Goal: Navigation & Orientation: Find specific page/section

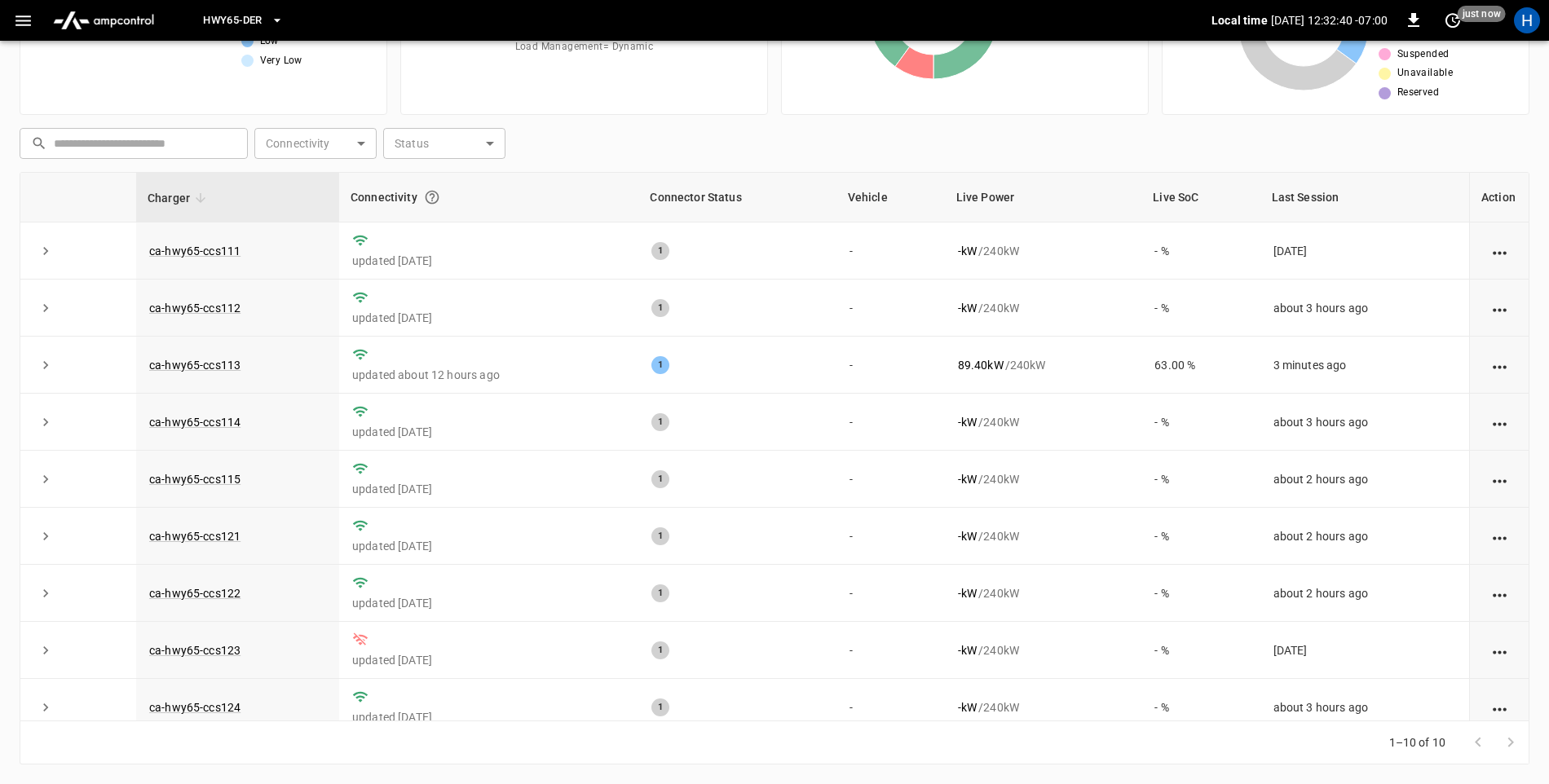
scroll to position [81, 0]
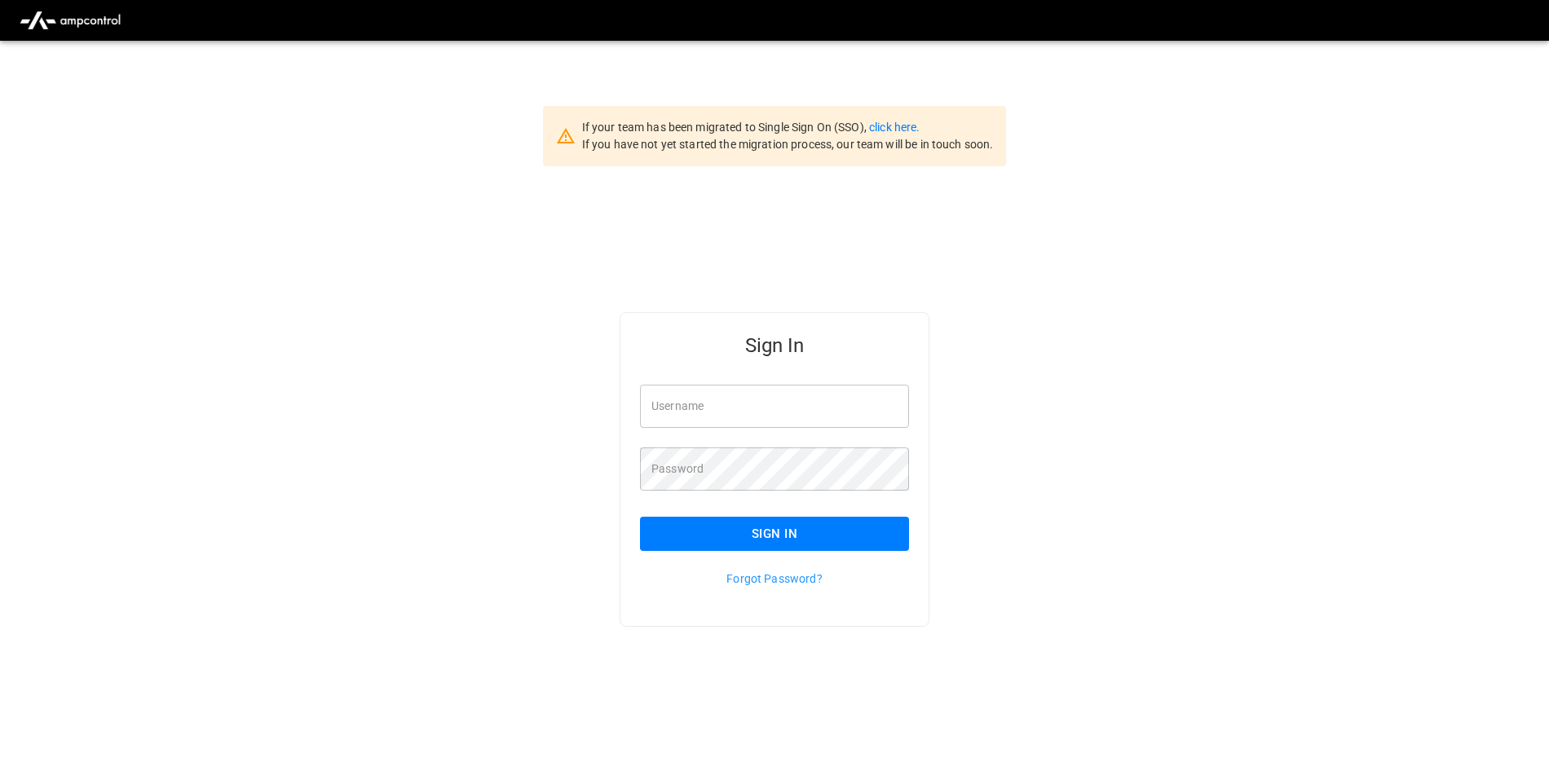
type input "**********"
click at [743, 533] on button "Sign In" at bounding box center [774, 534] width 269 height 35
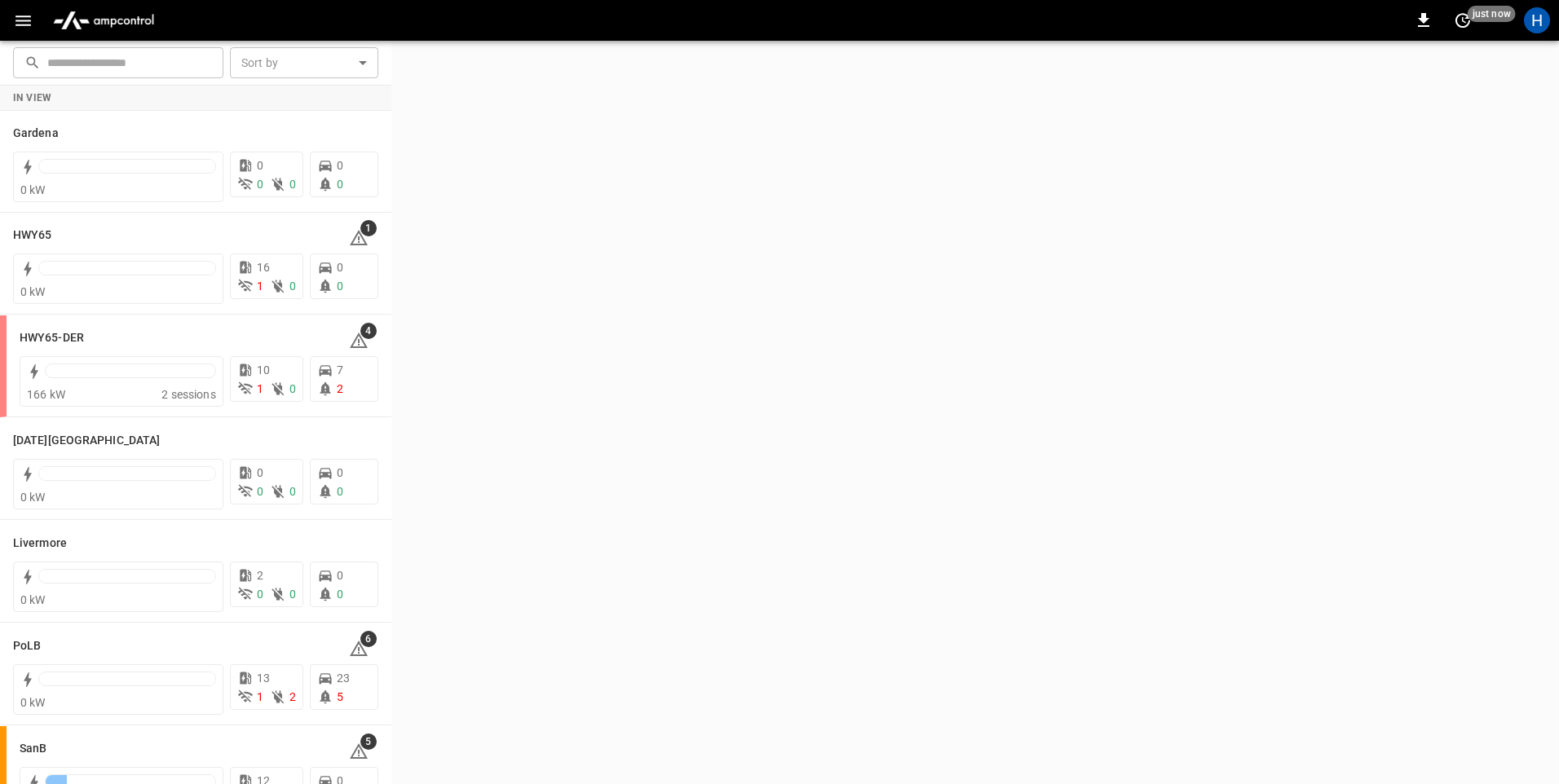
click at [4, 17] on div "0 just now H" at bounding box center [780, 21] width 1559 height 41
click at [25, 17] on icon "button" at bounding box center [23, 21] width 21 height 21
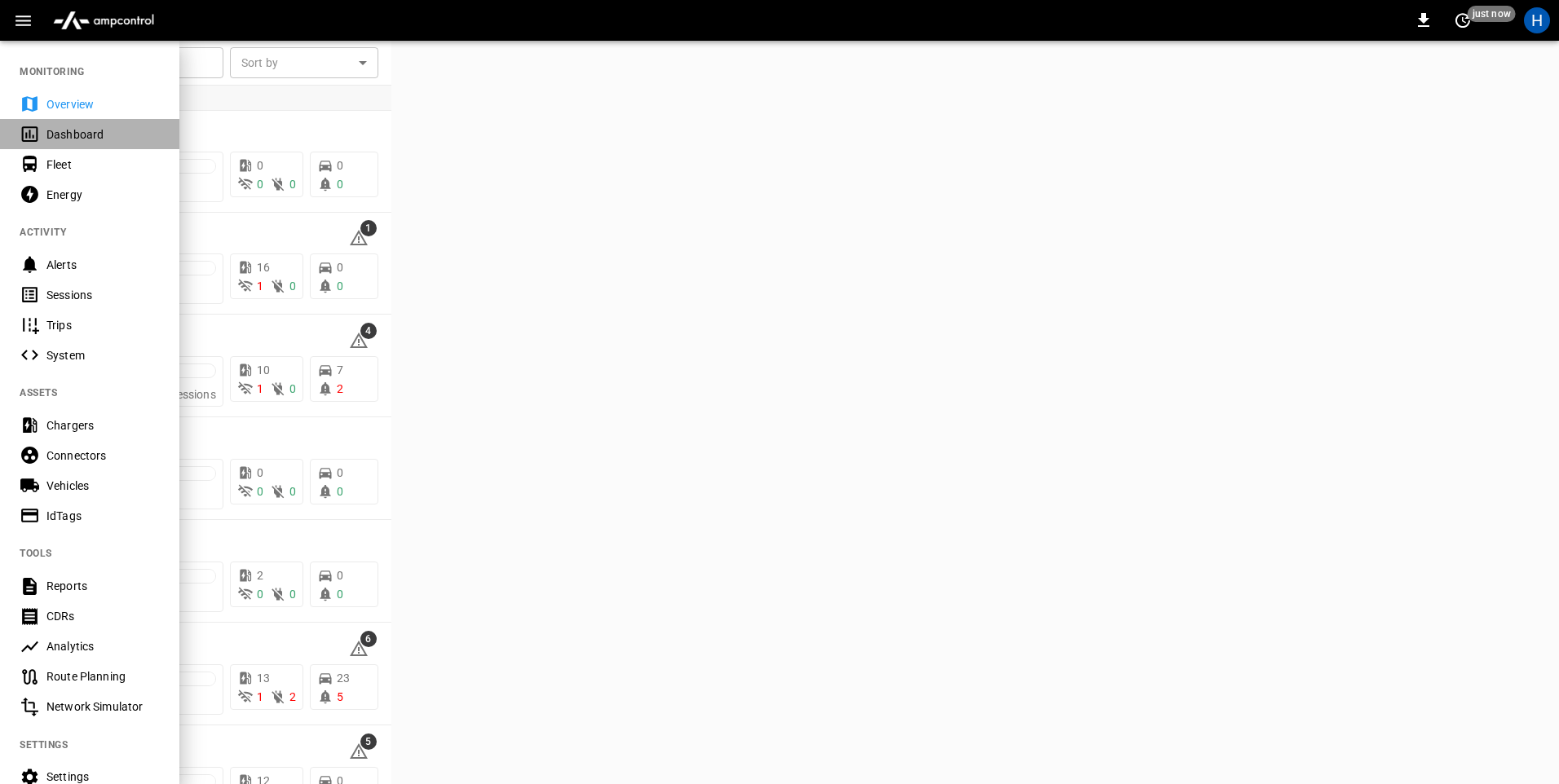
click at [80, 131] on div "Dashboard" at bounding box center [104, 135] width 113 height 16
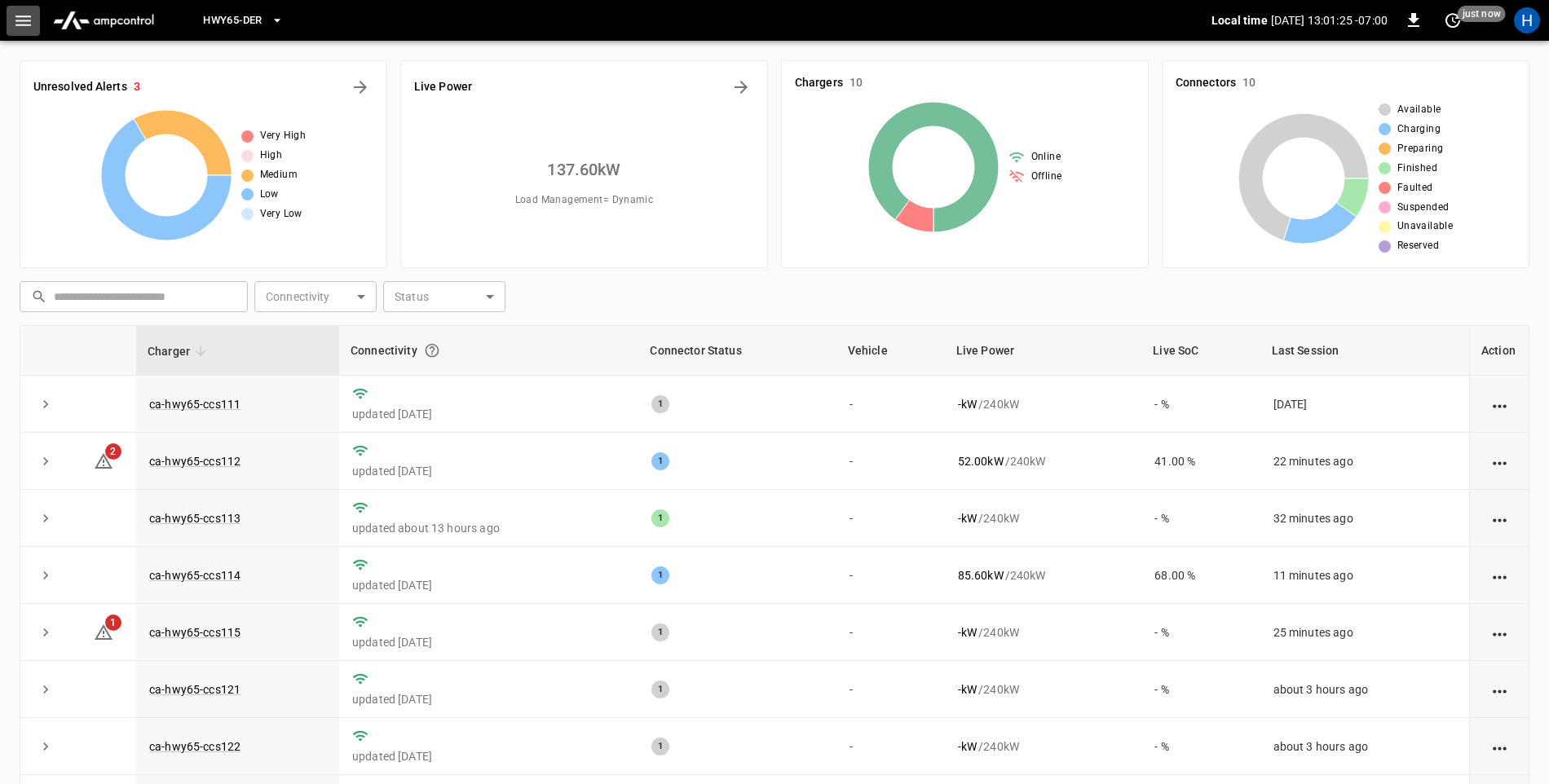
click at [16, 16] on icon "button" at bounding box center [23, 21] width 21 height 21
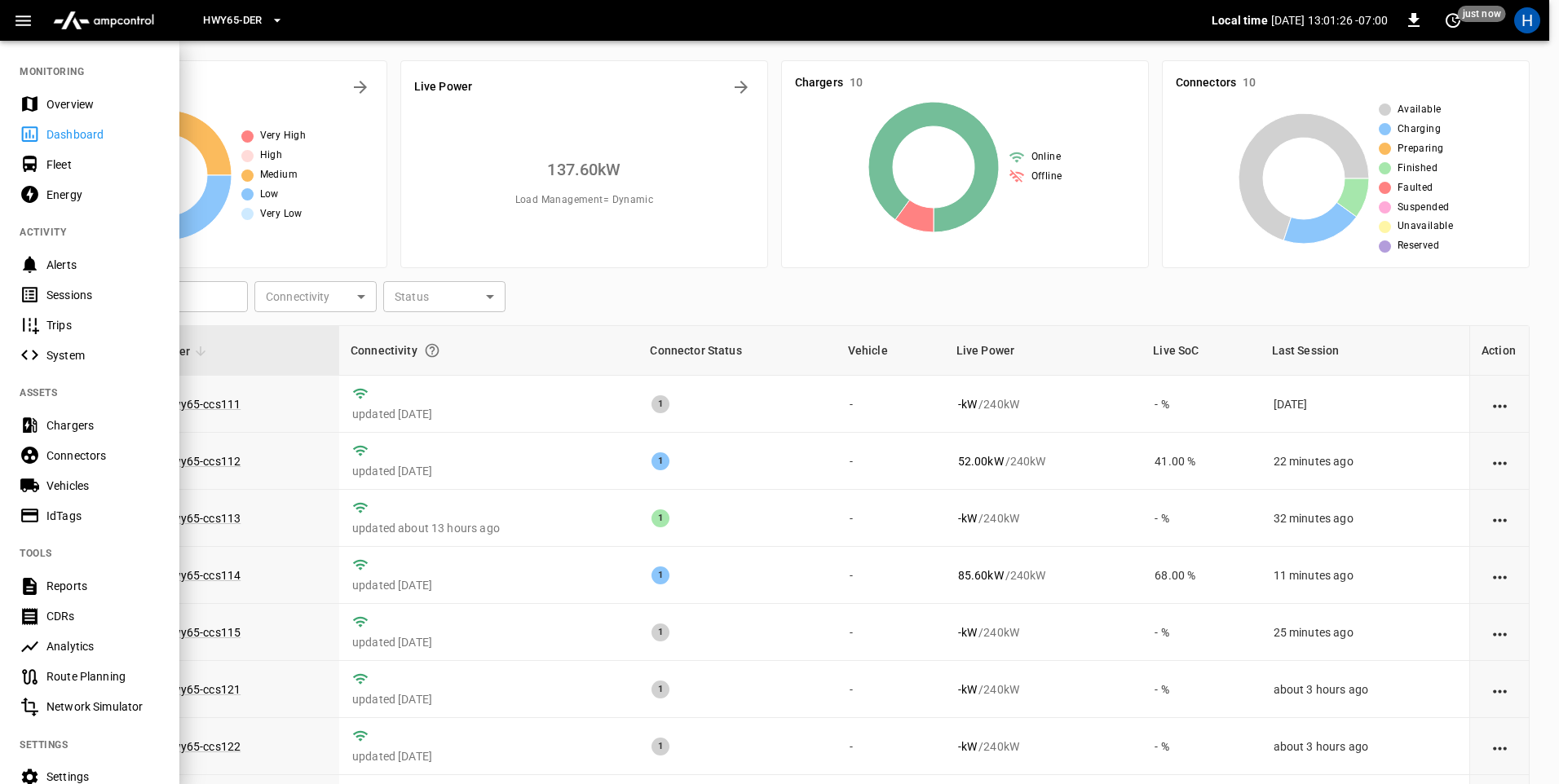
drag, startPoint x: 99, startPoint y: 293, endPoint x: 372, endPoint y: 362, distance: 281.6
click at [99, 293] on div "Sessions" at bounding box center [104, 295] width 113 height 16
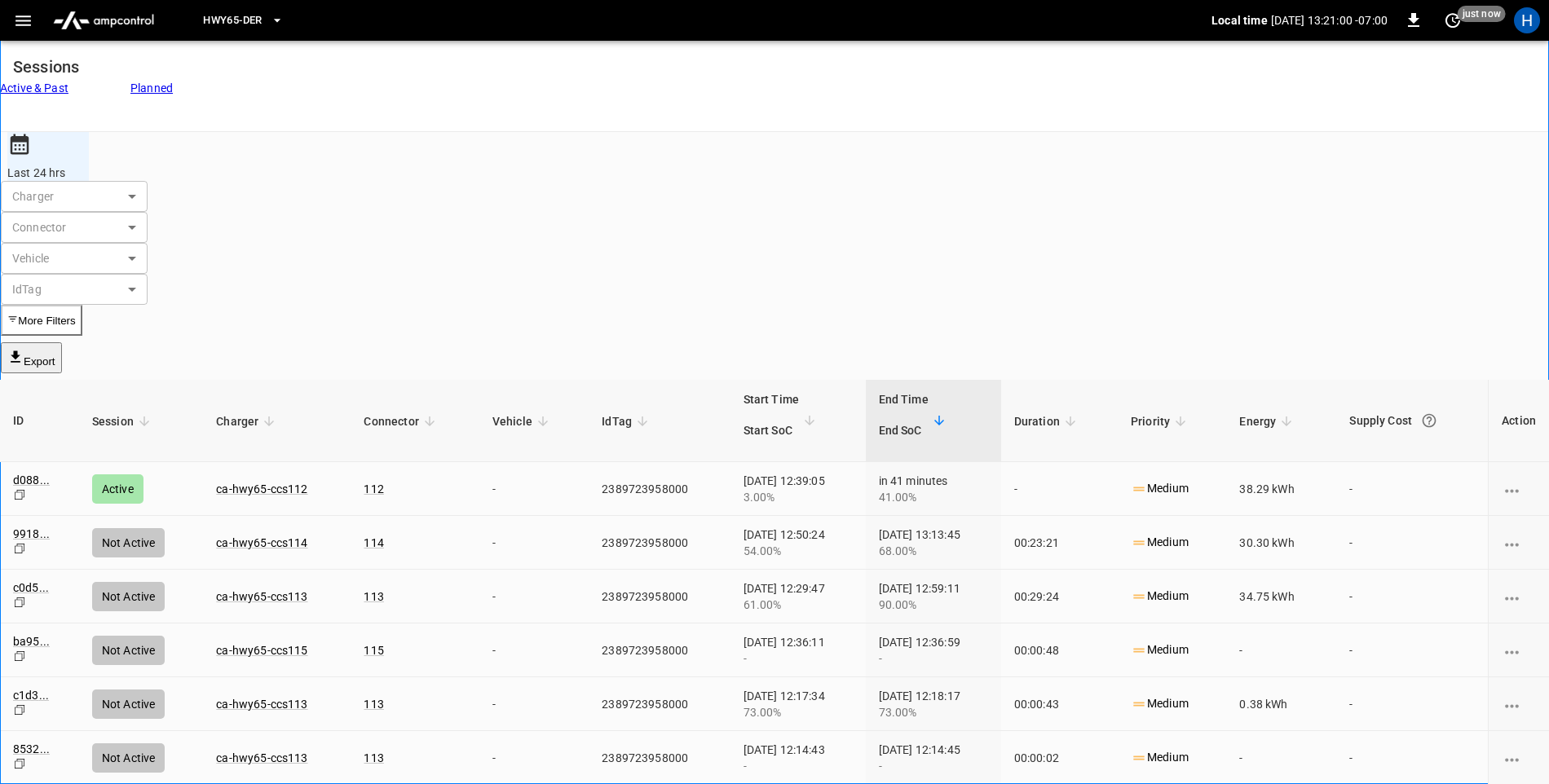
click at [18, 21] on icon "button" at bounding box center [23, 21] width 16 height 11
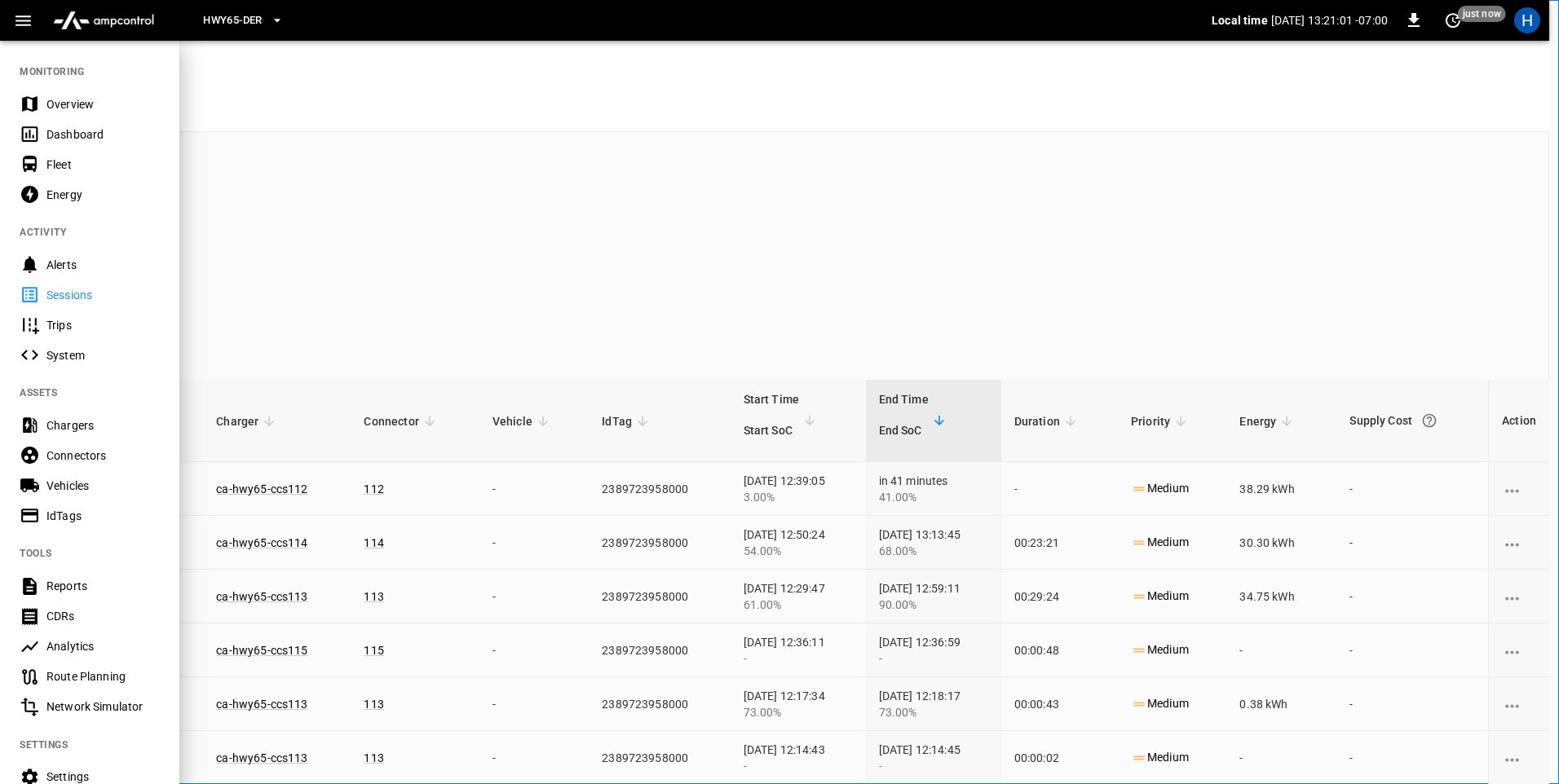
click at [99, 138] on div "Dashboard" at bounding box center [104, 135] width 113 height 16
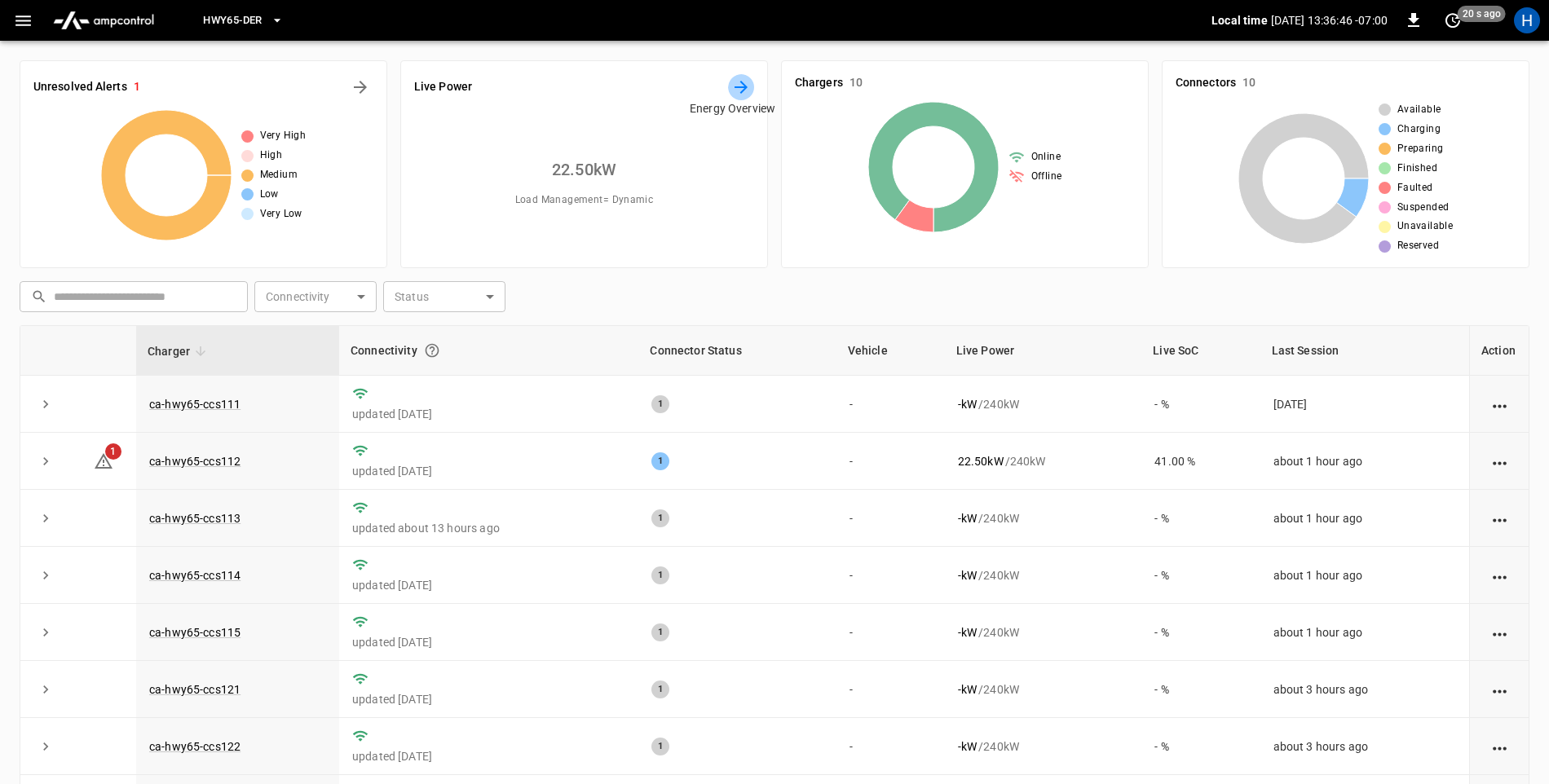
click at [735, 86] on icon "Energy Overview" at bounding box center [742, 87] width 13 height 13
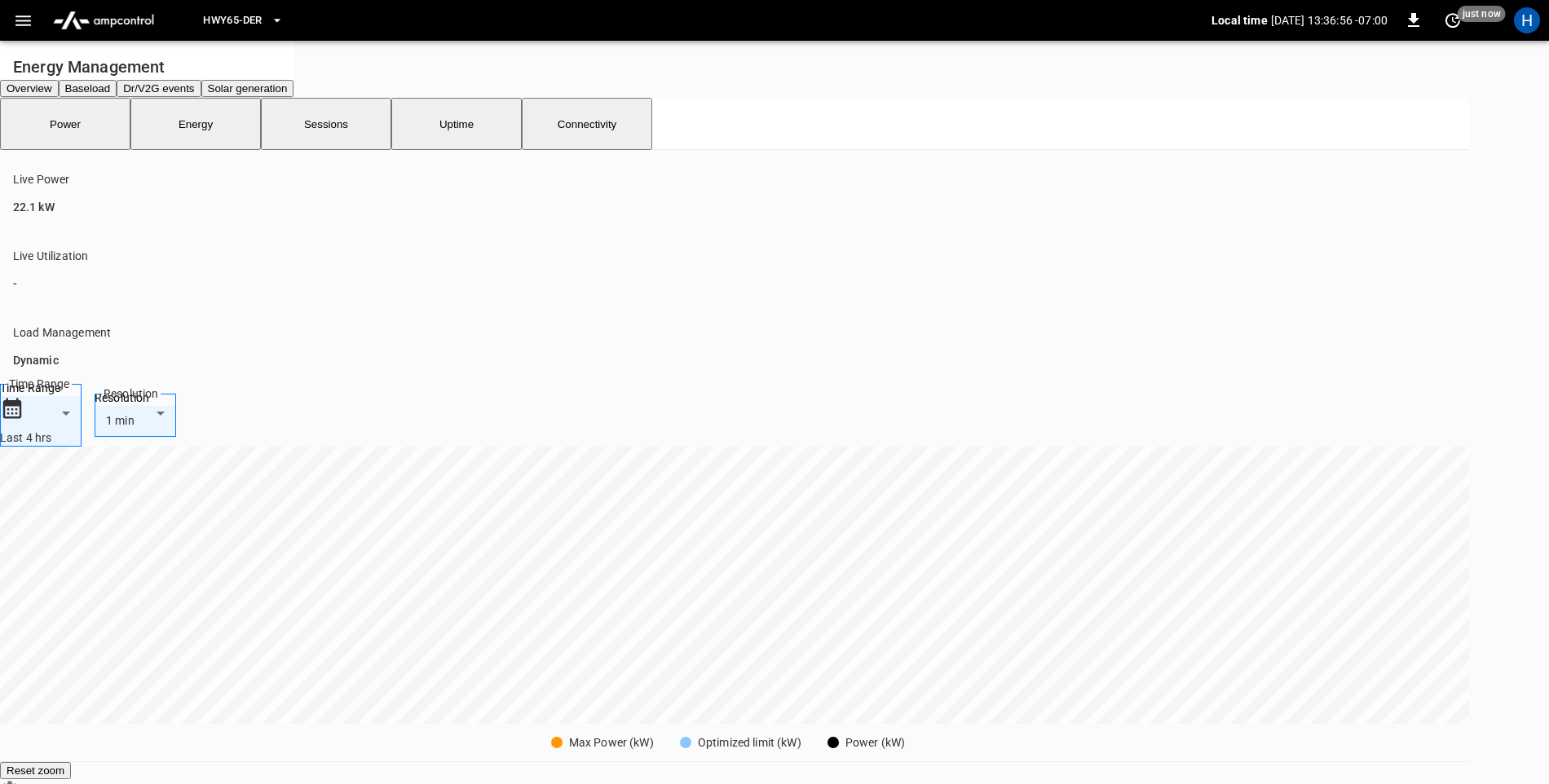
click at [362, 150] on button "Sessions" at bounding box center [326, 123] width 131 height 52
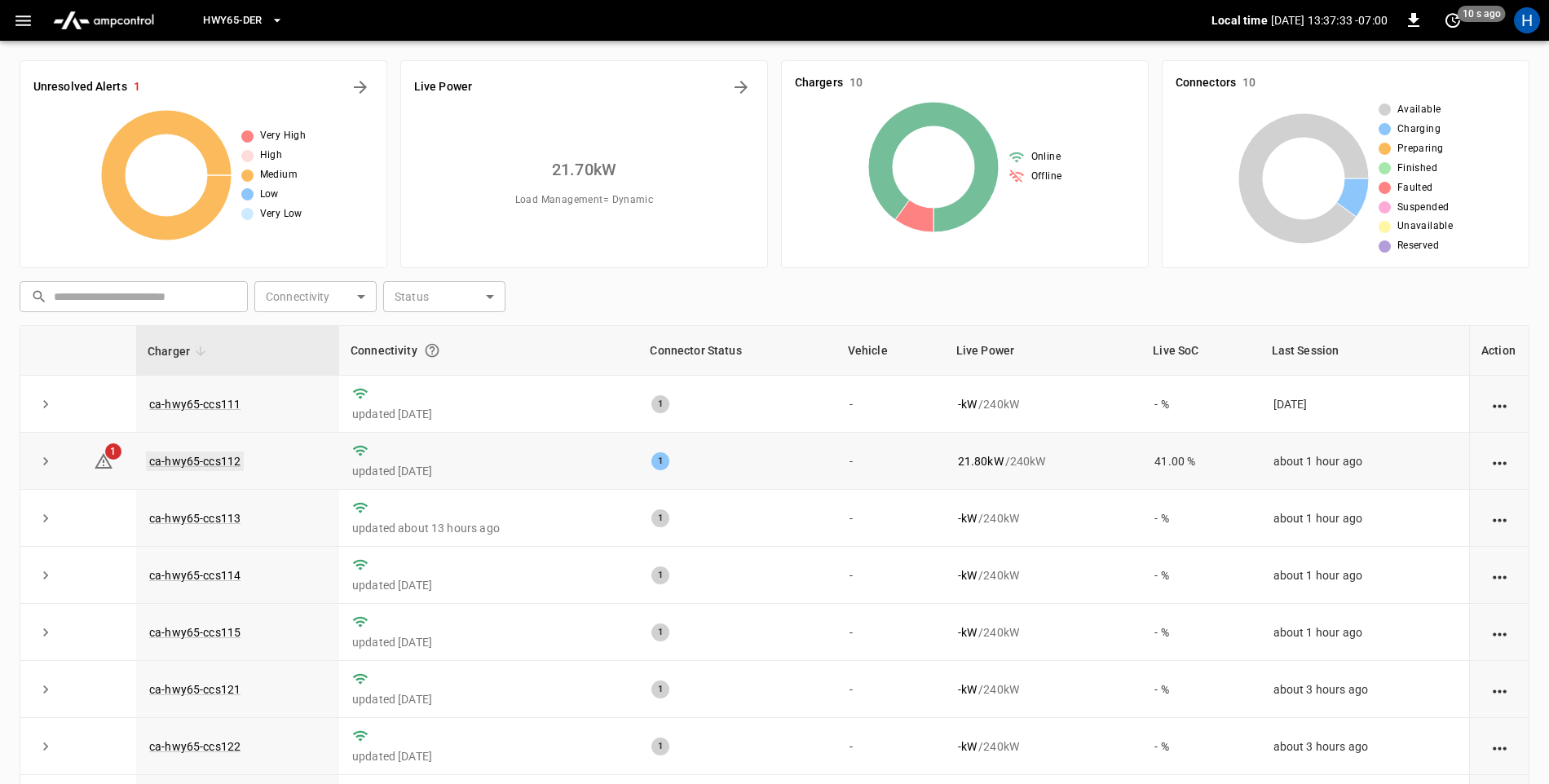
click at [208, 454] on link "ca-hwy65-ccs112" at bounding box center [195, 461] width 98 height 20
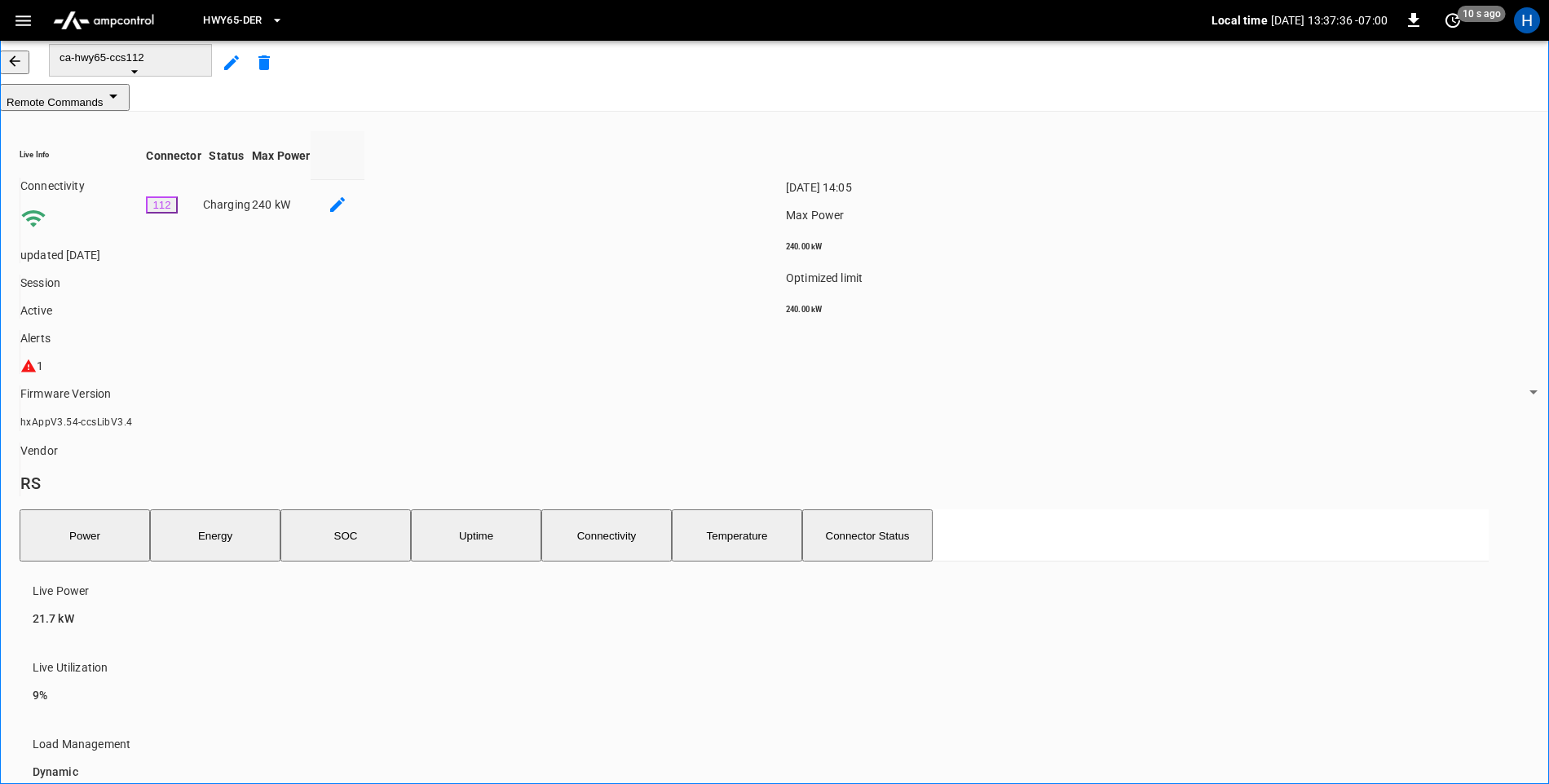
scroll to position [163, 0]
